Goal: Navigation & Orientation: Find specific page/section

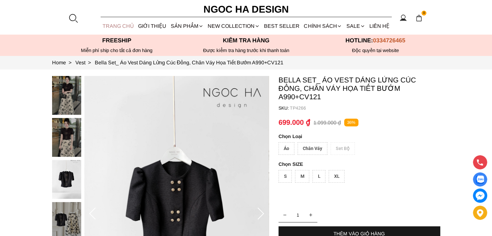
click at [119, 24] on link "TRANG CHỦ" at bounding box center [119, 25] width 36 height 17
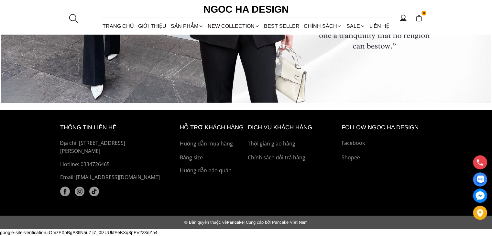
scroll to position [2446, 0]
